Goal: Task Accomplishment & Management: Use online tool/utility

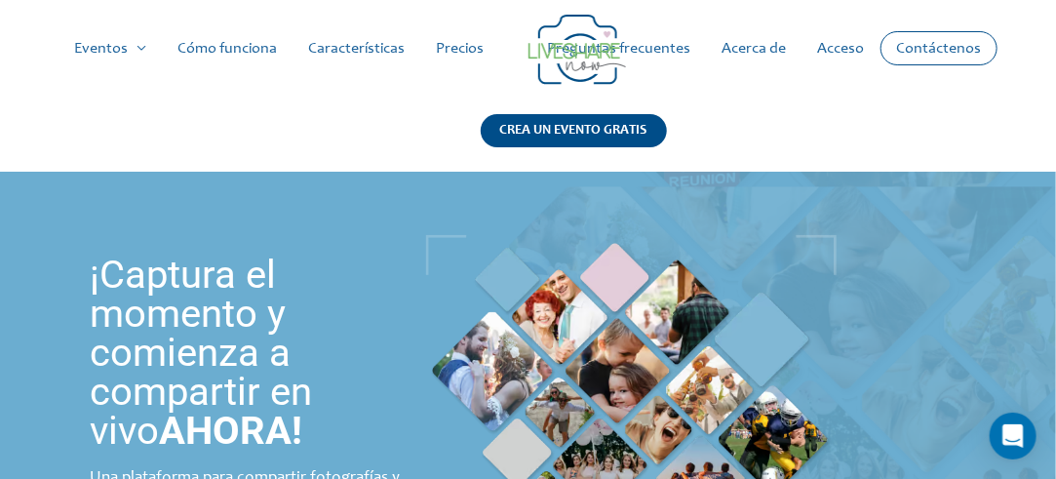
click at [862, 287] on div at bounding box center [680, 415] width 508 height 459
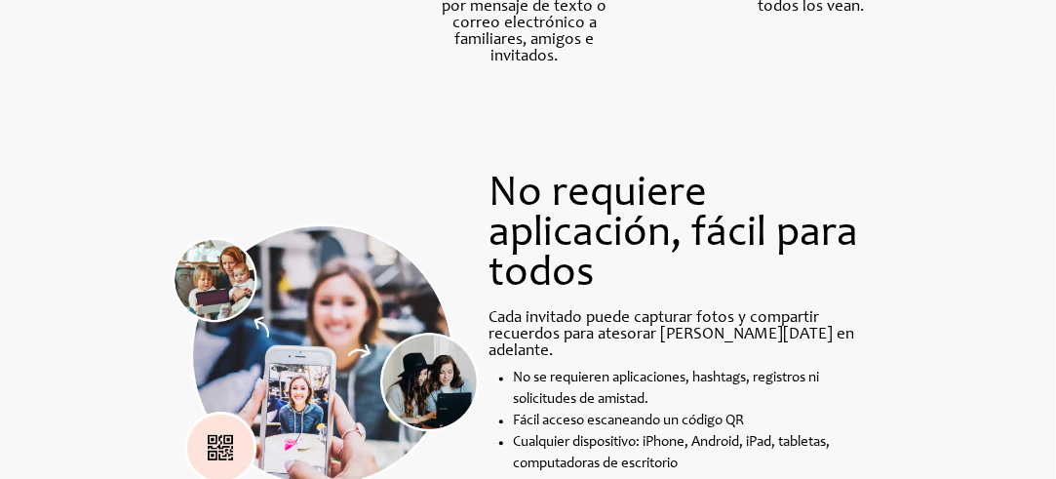
scroll to position [1268, 0]
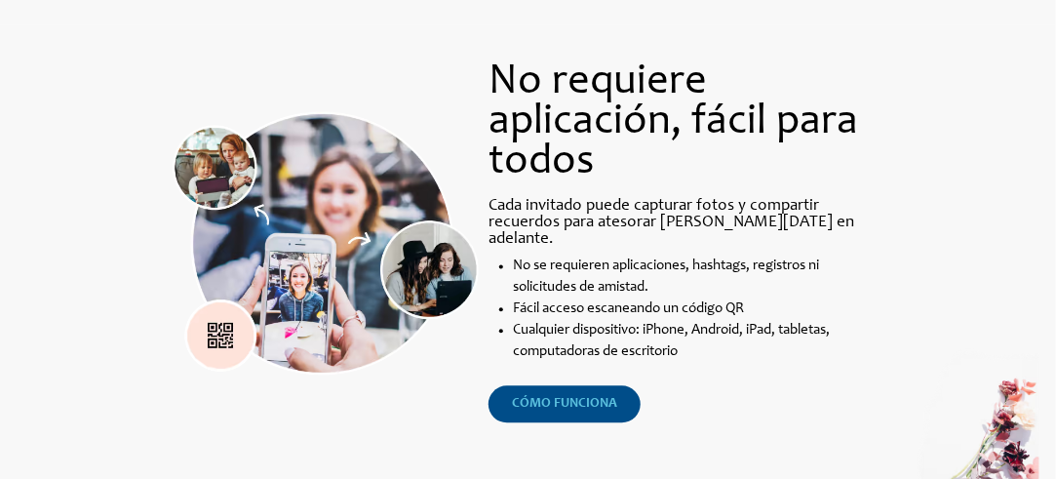
click at [575, 397] on font "Cómo funciona" at bounding box center [564, 404] width 105 height 14
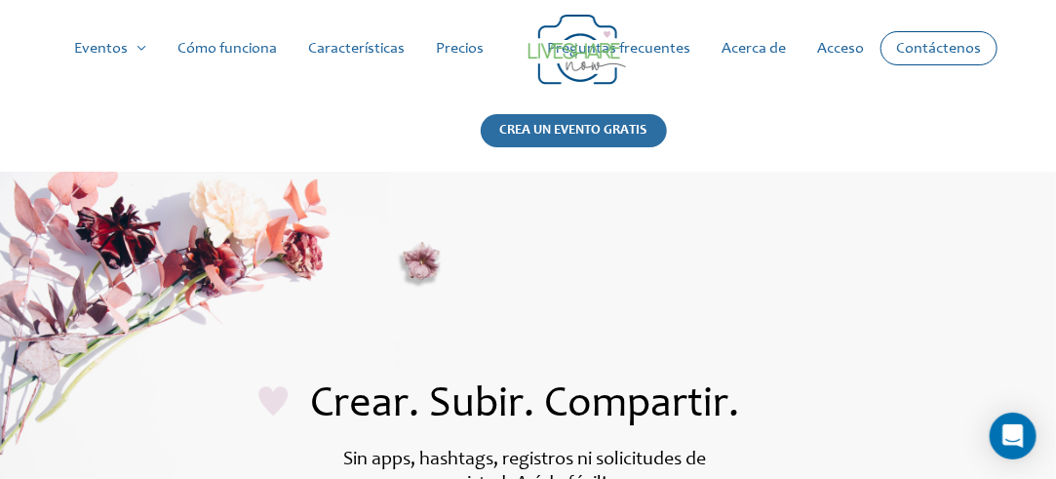
click at [566, 127] on font "CREA UN EVENTO GRATIS" at bounding box center [573, 131] width 147 height 14
